Goal: Task Accomplishment & Management: Use online tool/utility

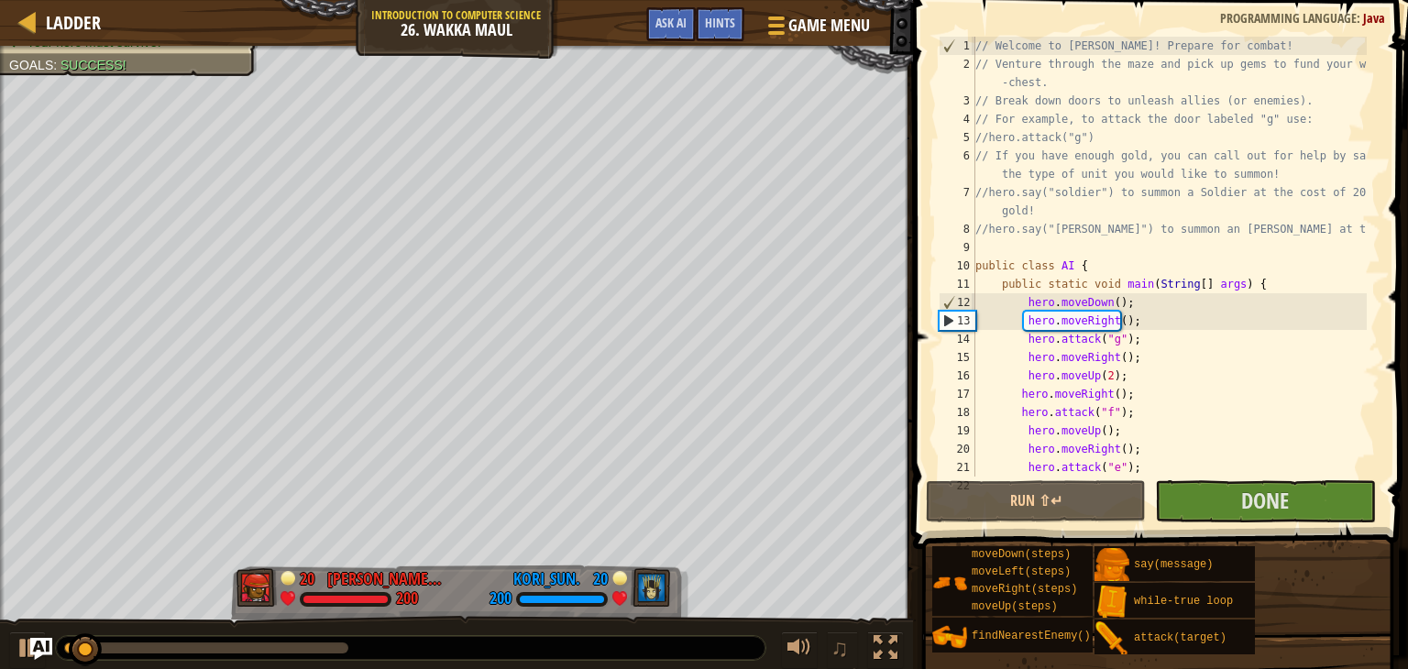
click at [286, 649] on div at bounding box center [206, 647] width 284 height 11
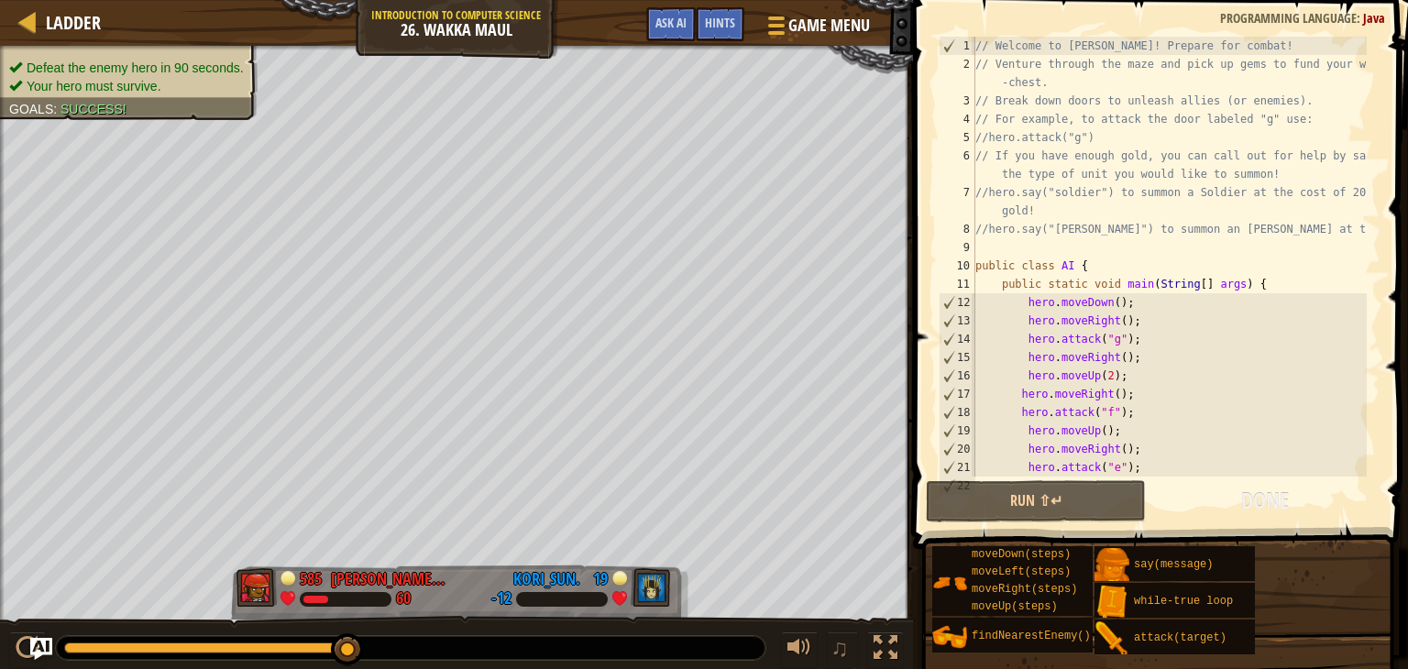
drag, startPoint x: 299, startPoint y: 652, endPoint x: 398, endPoint y: 652, distance: 99.0
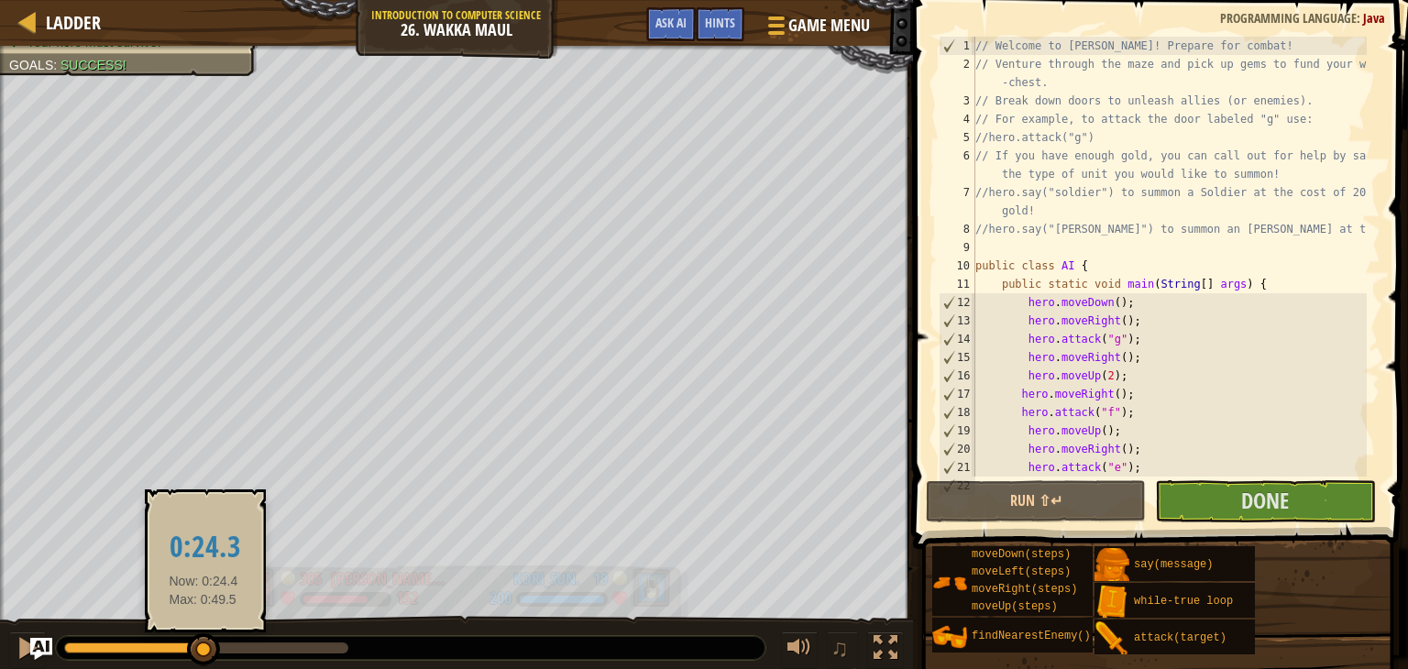
drag, startPoint x: 336, startPoint y: 643, endPoint x: 374, endPoint y: 564, distance: 88.1
click at [204, 651] on div at bounding box center [203, 649] width 33 height 33
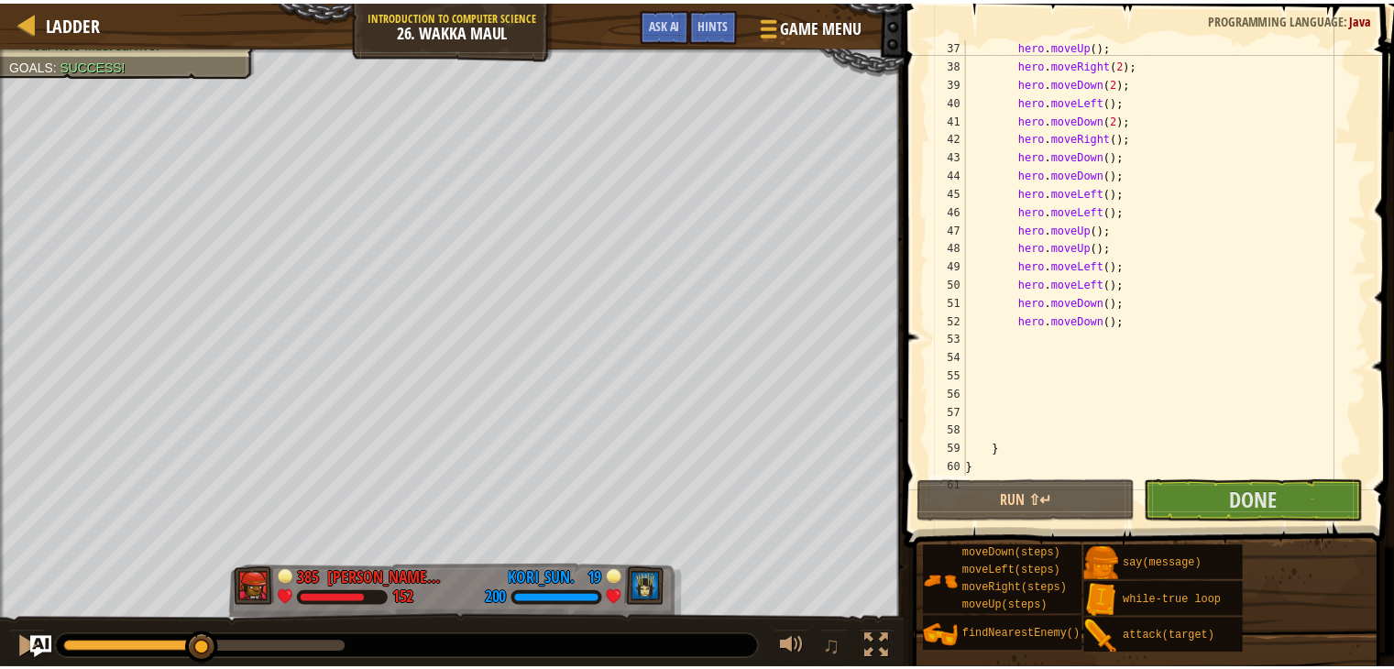
scroll to position [733, 0]
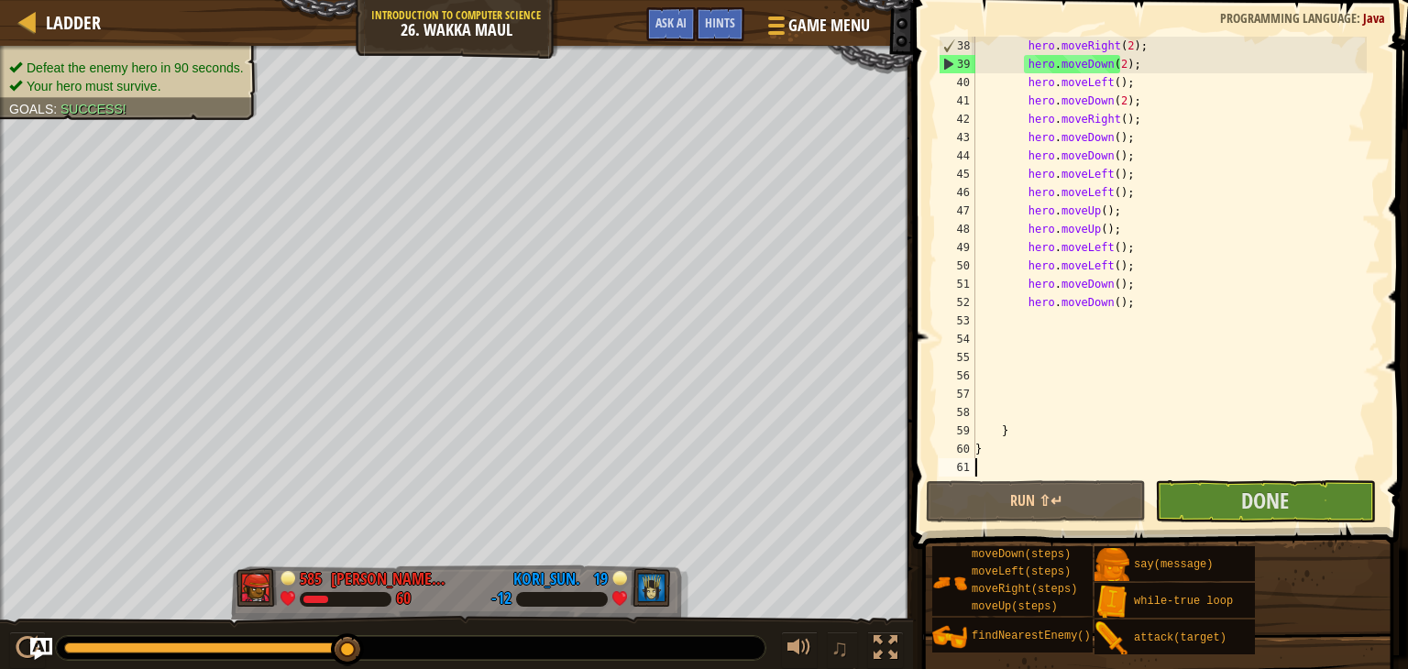
drag, startPoint x: 199, startPoint y: 645, endPoint x: 394, endPoint y: 634, distance: 195.5
click at [381, 637] on div at bounding box center [410, 648] width 709 height 24
click at [1294, 509] on button "Done" at bounding box center [1265, 501] width 220 height 42
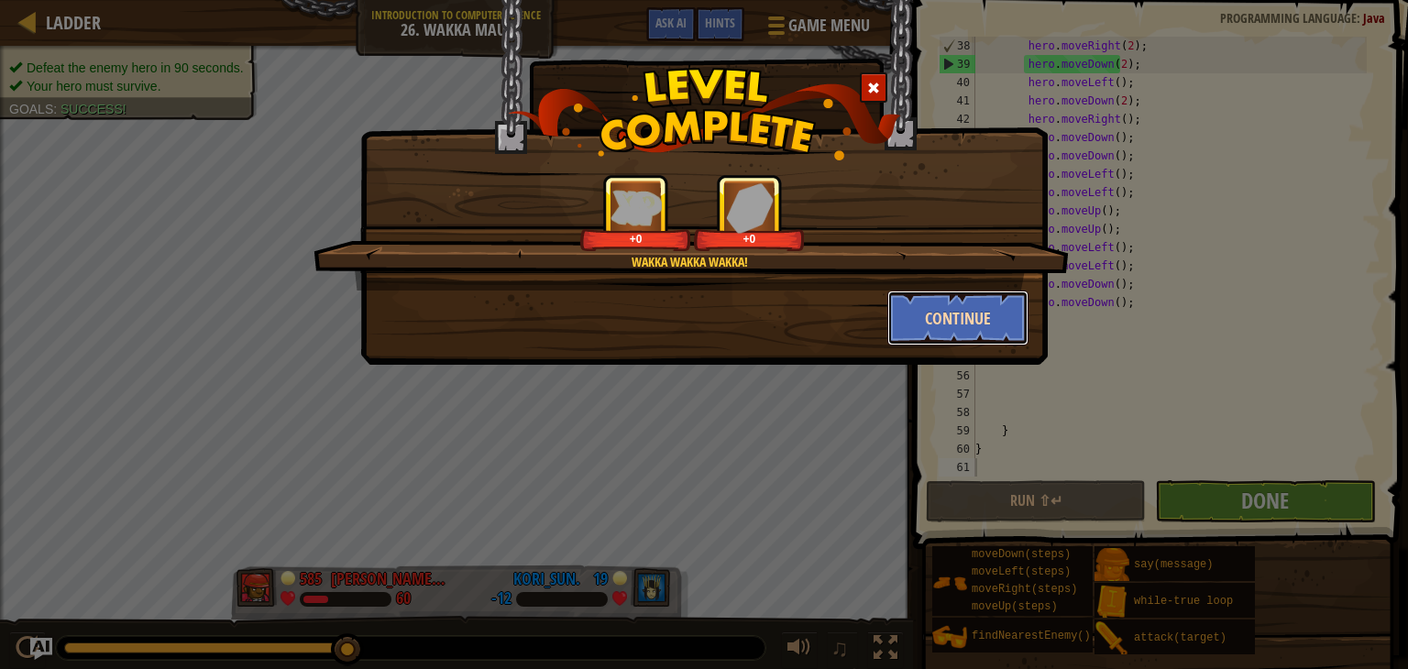
click at [958, 321] on button "Continue" at bounding box center [958, 318] width 142 height 55
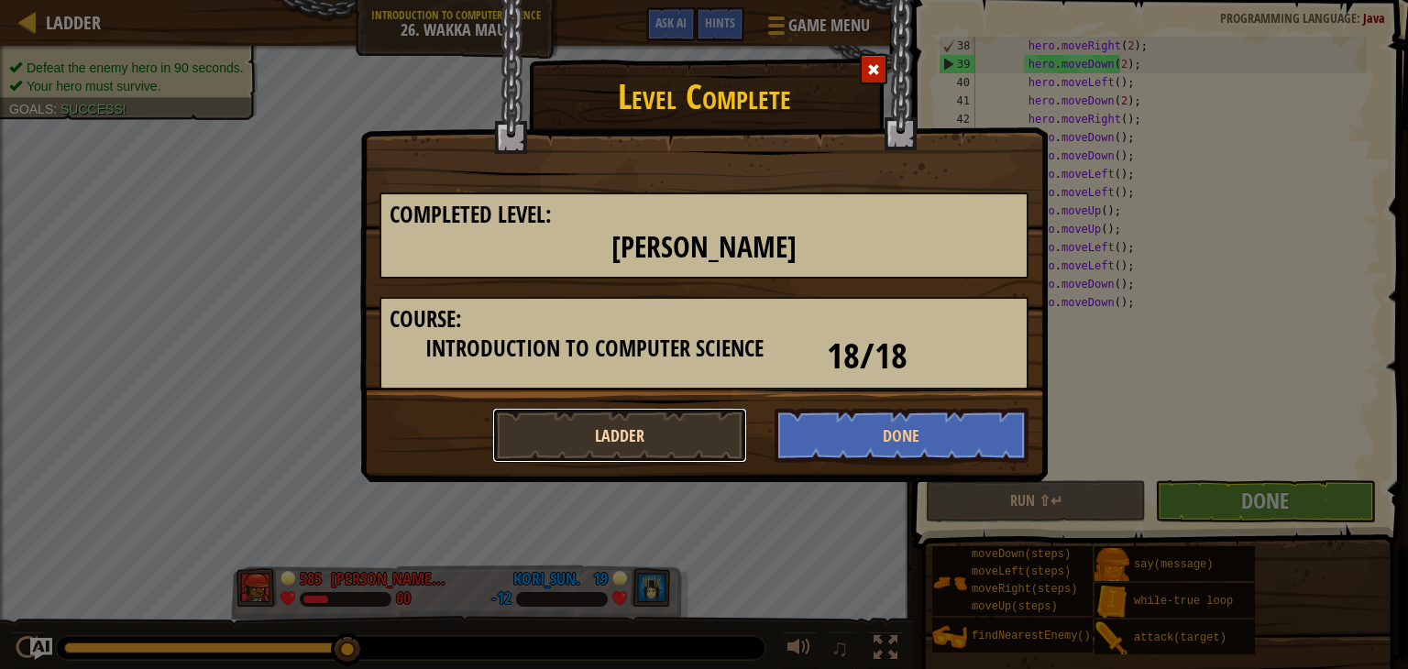
click at [694, 428] on button "Ladder" at bounding box center [619, 435] width 255 height 55
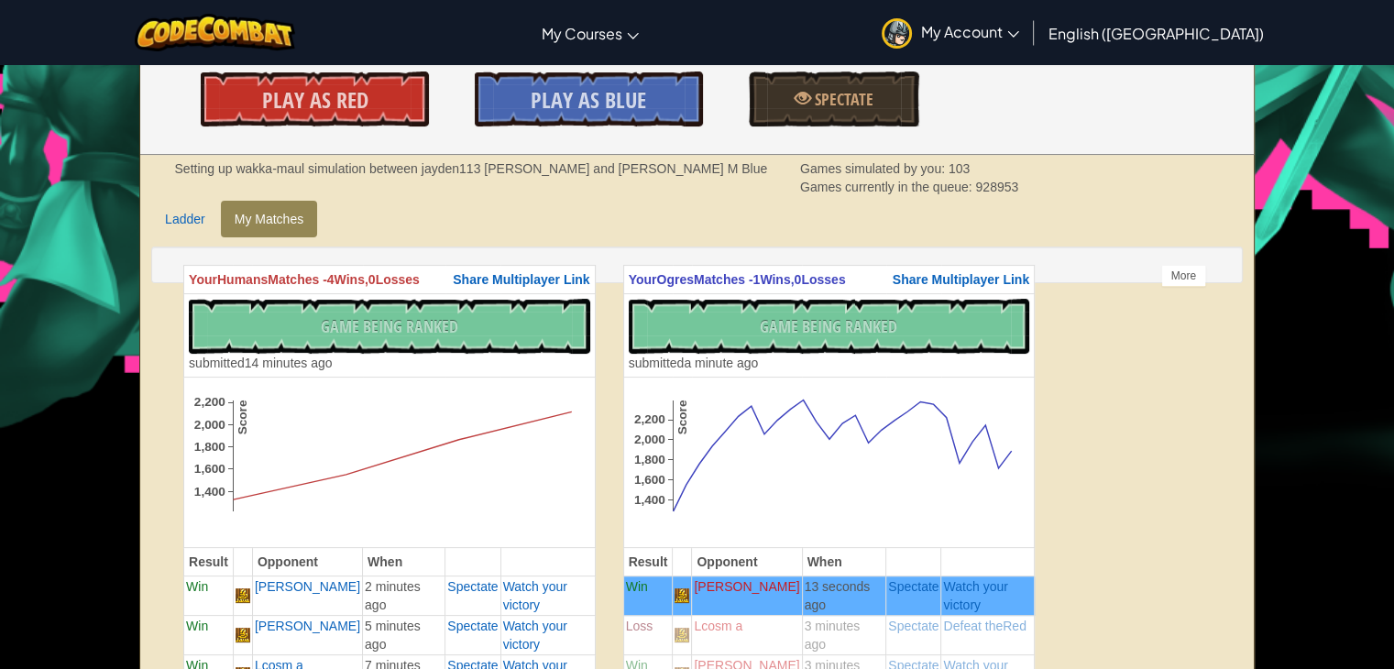
scroll to position [367, 0]
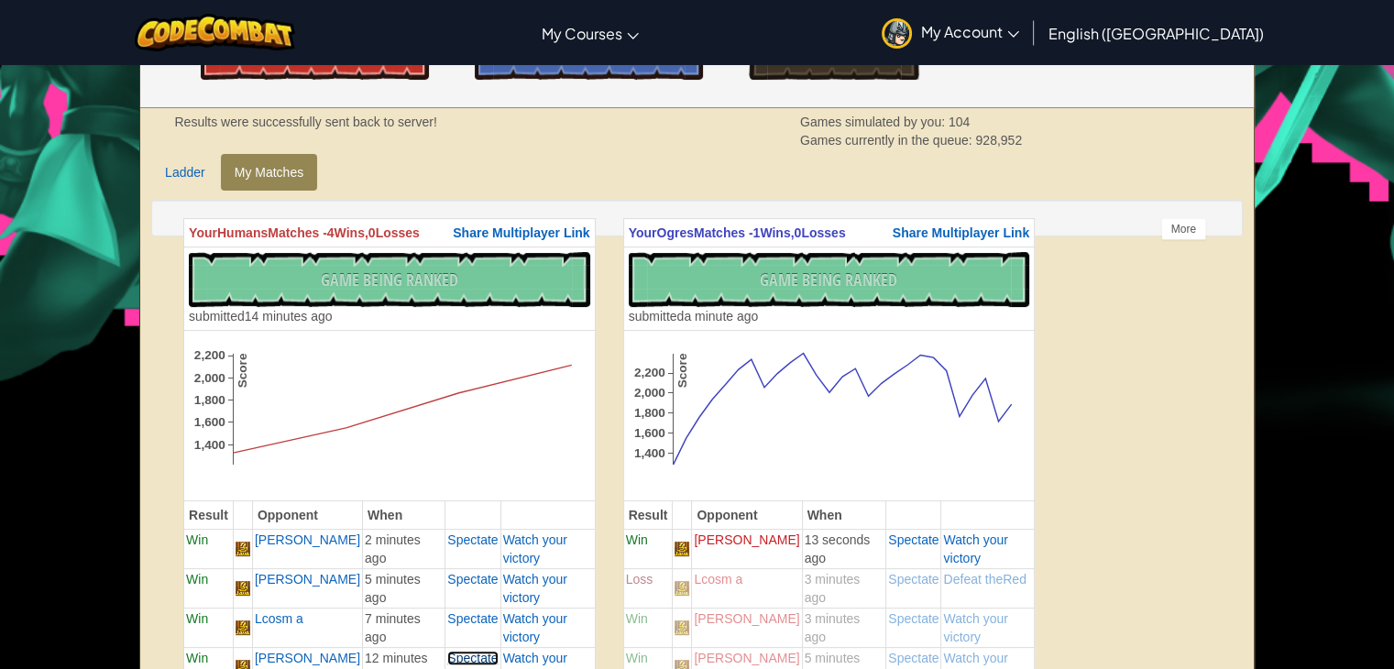
click at [455, 651] on span "Spectate" at bounding box center [472, 658] width 50 height 15
